Goal: Navigation & Orientation: Find specific page/section

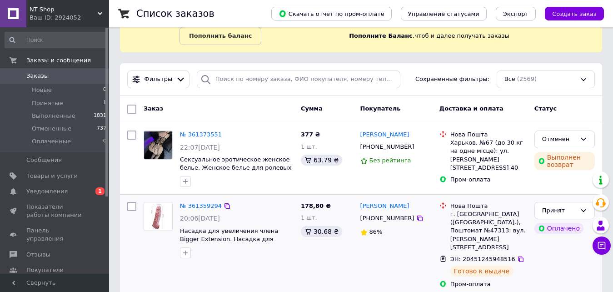
scroll to position [45, 0]
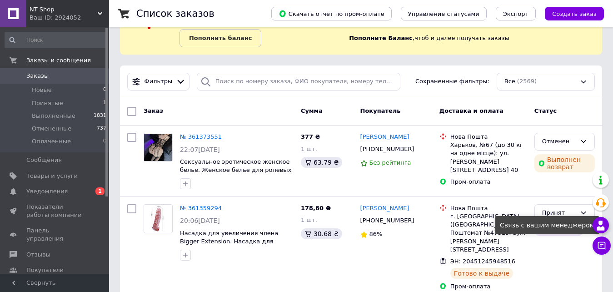
click at [599, 224] on icon at bounding box center [600, 225] width 11 height 11
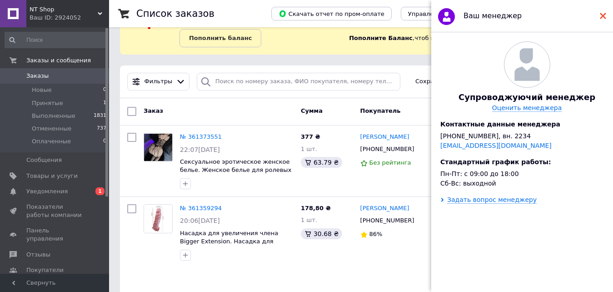
click at [602, 15] on use at bounding box center [603, 16] width 6 height 6
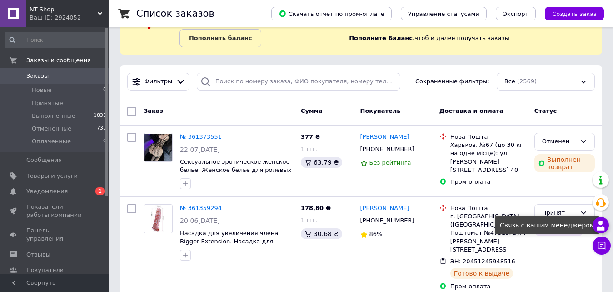
click at [599, 227] on use at bounding box center [601, 225] width 8 height 10
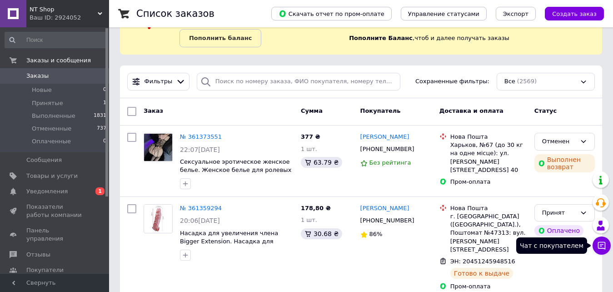
click at [605, 246] on icon at bounding box center [602, 246] width 8 height 8
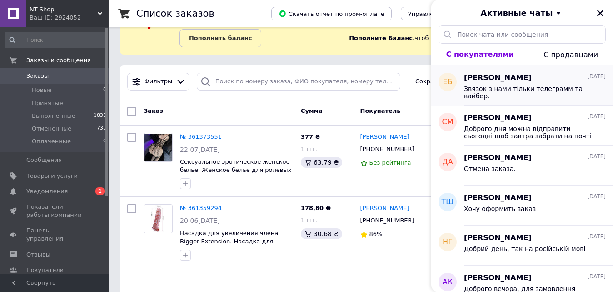
click at [511, 81] on span "[PERSON_NAME]" at bounding box center [498, 78] width 68 height 10
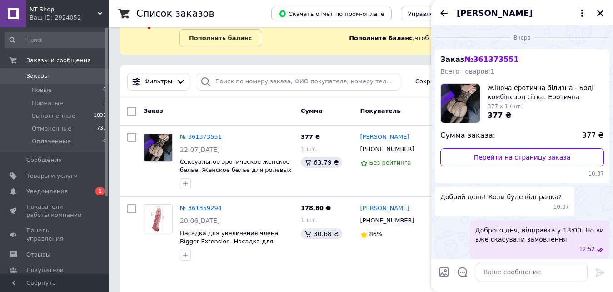
scroll to position [155, 0]
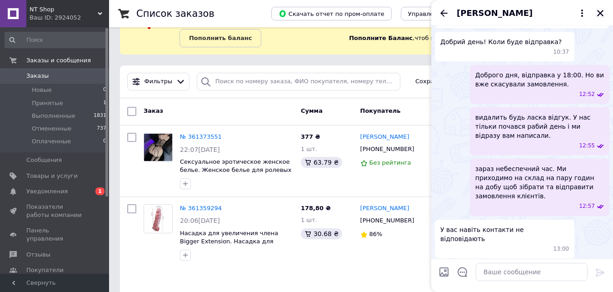
click at [601, 13] on icon "Закрыть" at bounding box center [600, 13] width 8 height 8
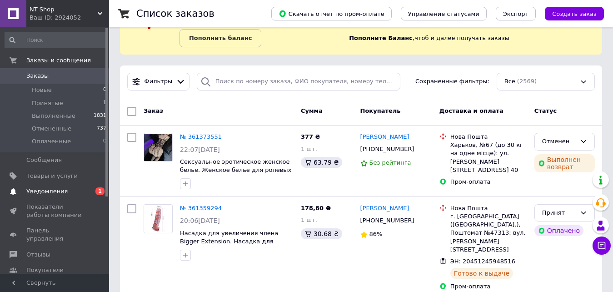
click at [35, 191] on span "Уведомления" at bounding box center [46, 191] width 41 height 8
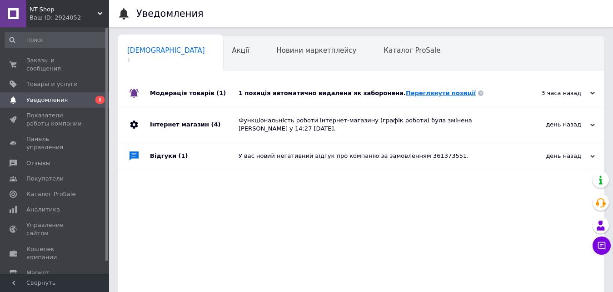
click at [409, 93] on link "Переглянути позиції" at bounding box center [441, 93] width 70 height 7
